Goal: Find specific page/section: Find specific page/section

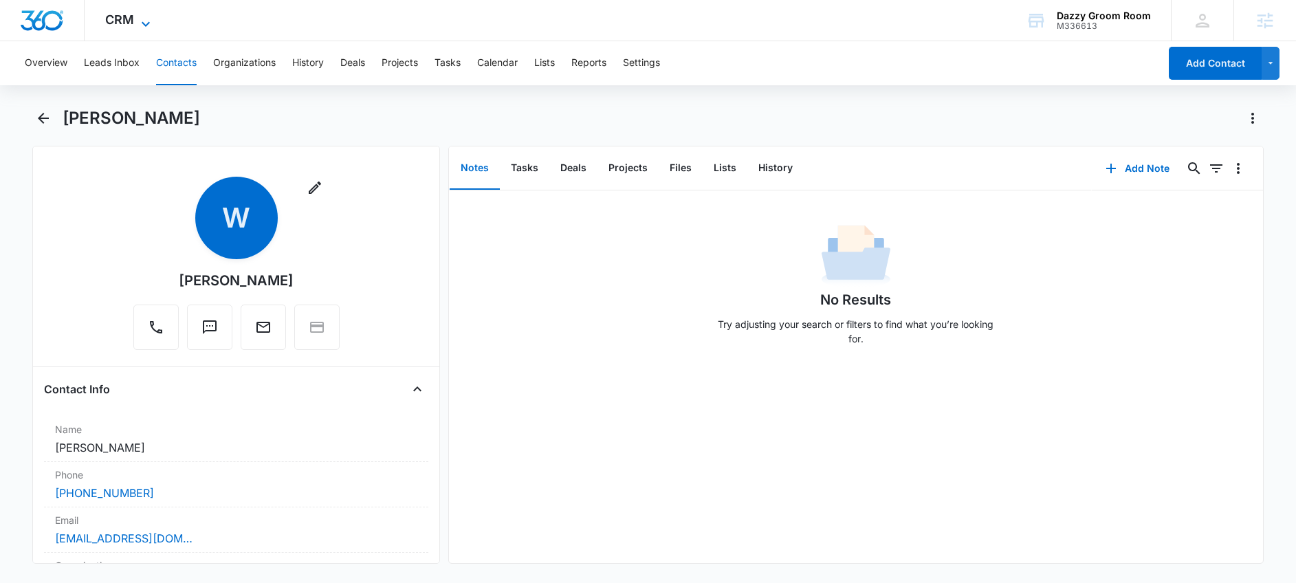
click at [138, 14] on div "CRM Apps Reputation Websites Forms CRM Email Social Shop Payments POS Content A…" at bounding box center [130, 20] width 90 height 41
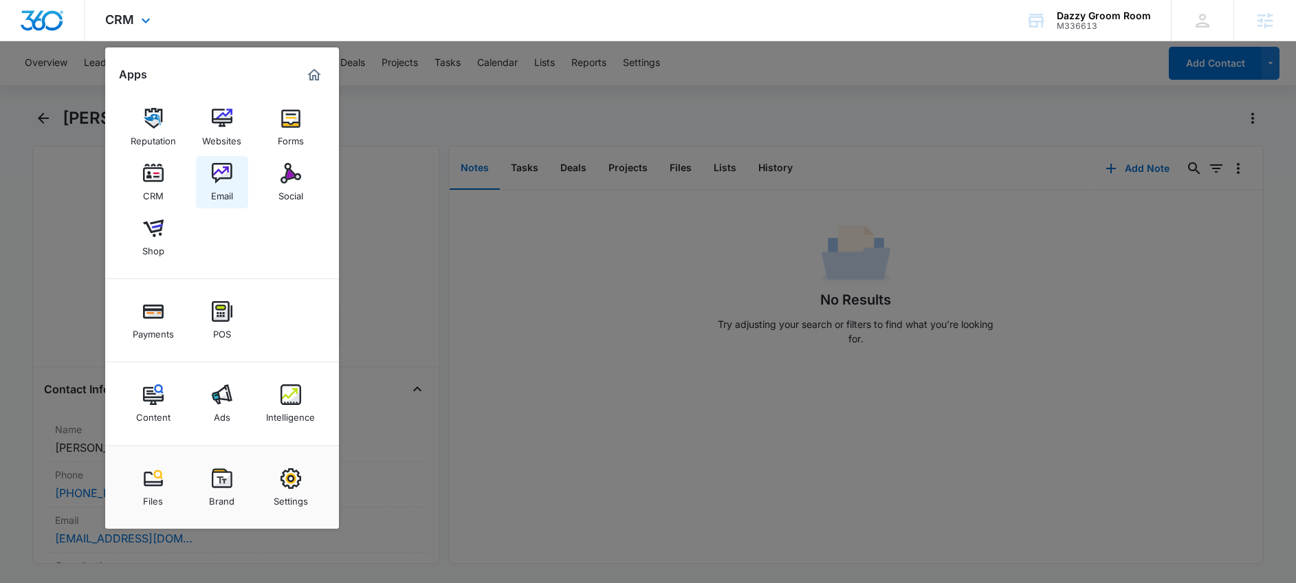
click at [224, 187] on div "Email" at bounding box center [222, 193] width 22 height 18
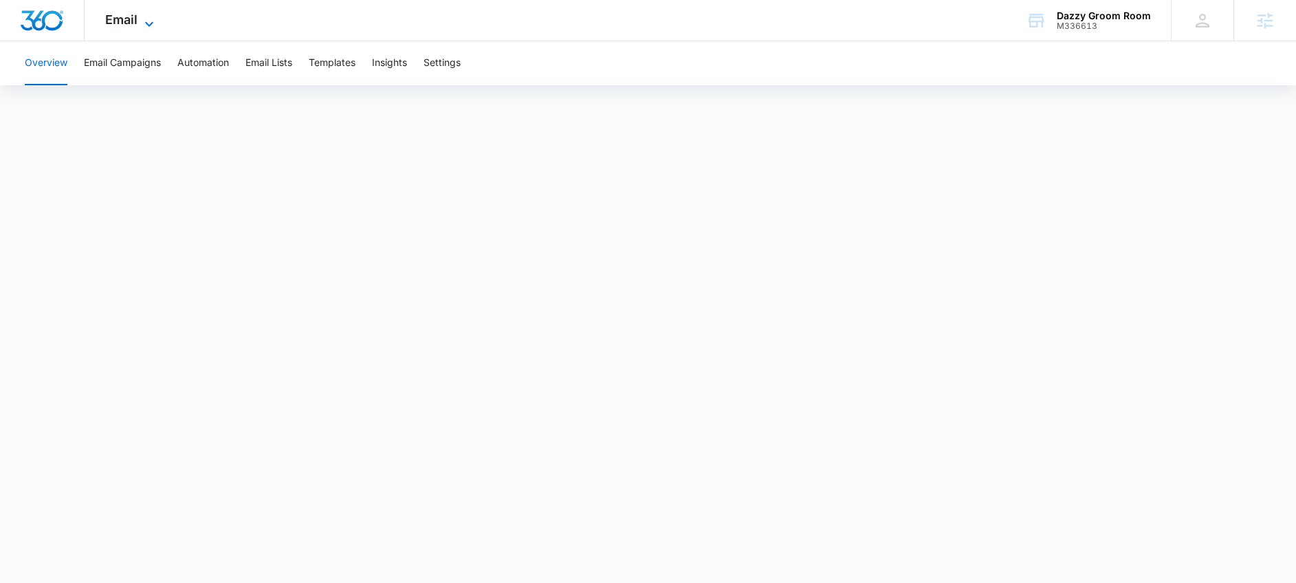
click at [142, 28] on icon at bounding box center [149, 24] width 17 height 17
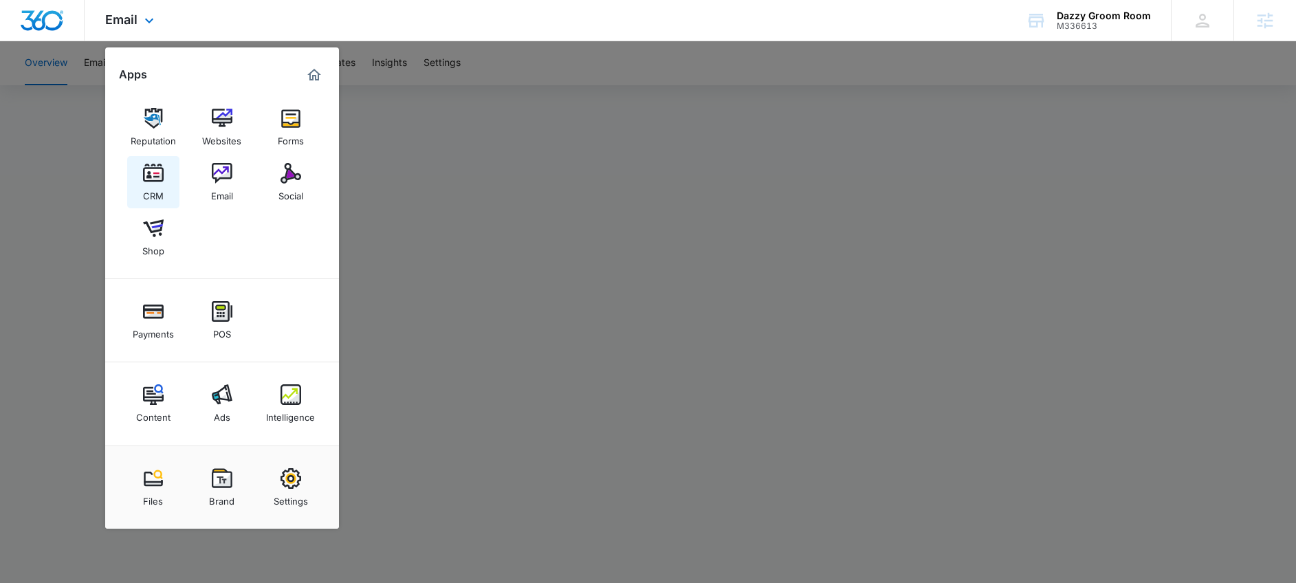
click at [163, 188] on link "CRM" at bounding box center [153, 182] width 52 height 52
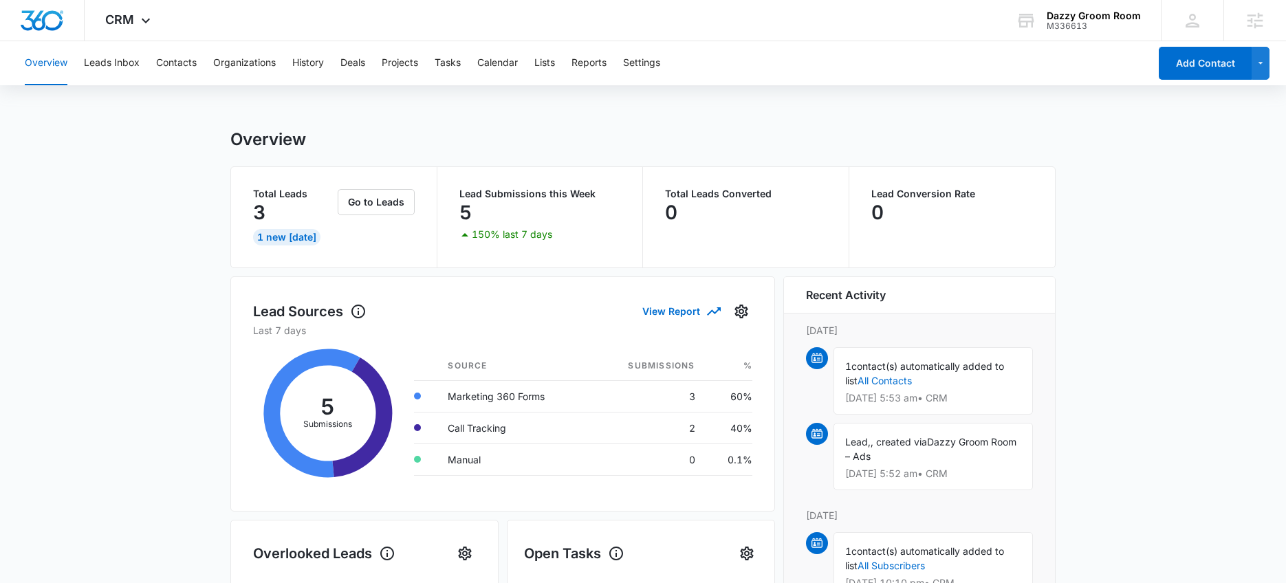
click at [572, 61] on div "Overview Leads Inbox Contacts Organizations History Deals Projects Tasks Calend…" at bounding box center [583, 63] width 1133 height 44
click at [554, 67] on button "Lists" at bounding box center [544, 63] width 21 height 44
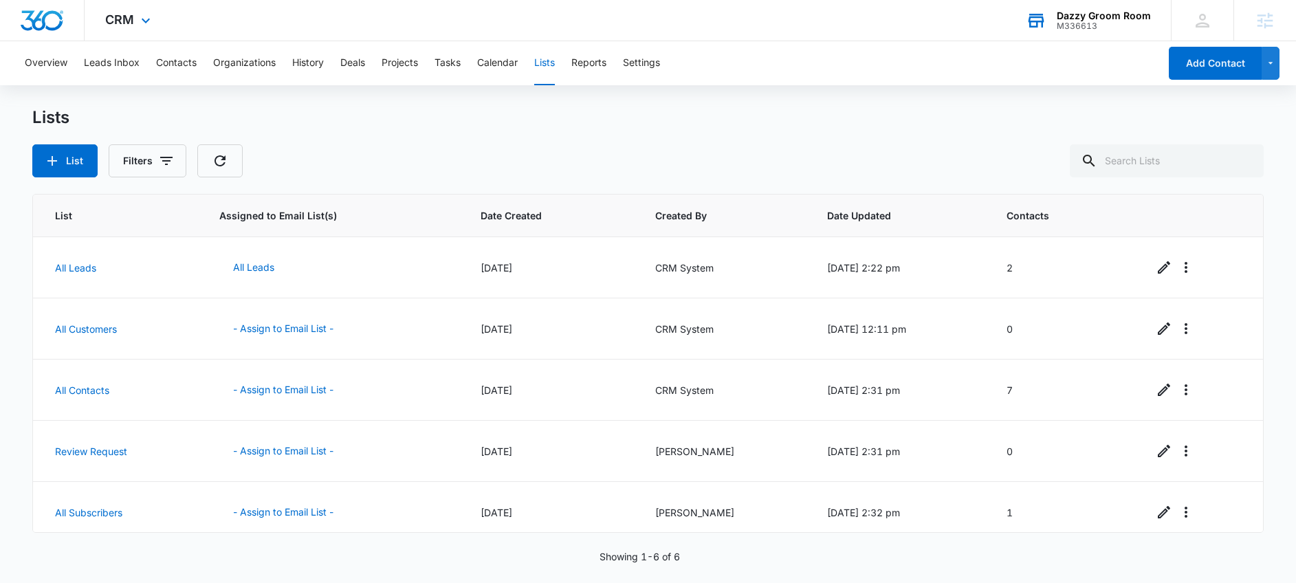
click at [1066, 25] on div "M336613" at bounding box center [1104, 26] width 94 height 10
